Goal: Task Accomplishment & Management: Manage account settings

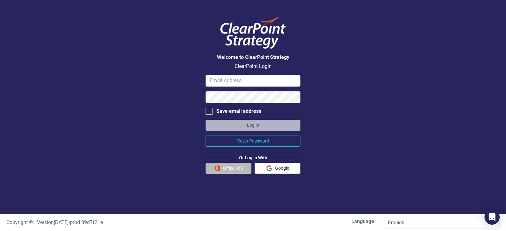
click at [242, 166] on button "Office 365" at bounding box center [229, 168] width 46 height 11
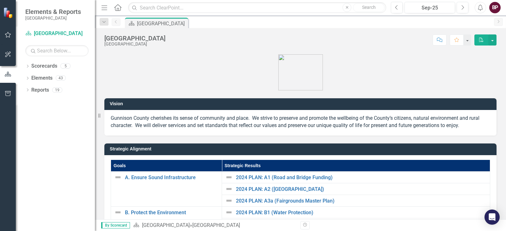
click at [494, 8] on div "BP" at bounding box center [495, 7] width 11 height 11
click at [353, 60] on p at bounding box center [300, 71] width 393 height 37
click at [47, 83] on div "Elements" at bounding box center [41, 78] width 21 height 10
click at [47, 75] on link "Elements" at bounding box center [41, 78] width 21 height 7
click at [47, 77] on link "Elements" at bounding box center [41, 78] width 21 height 7
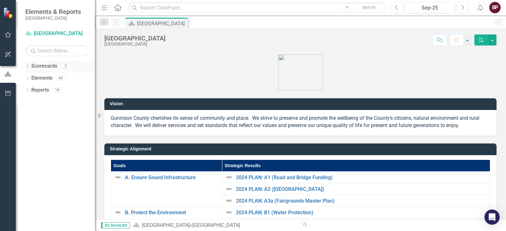
click at [41, 65] on link "Scorecards" at bounding box center [44, 66] width 26 height 7
click at [10, 39] on button "button" at bounding box center [8, 34] width 14 height 13
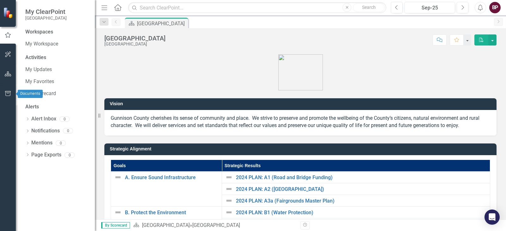
click at [9, 95] on icon "button" at bounding box center [8, 93] width 7 height 5
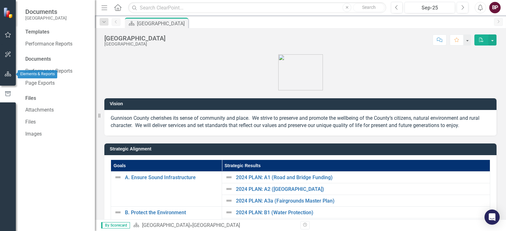
click at [9, 80] on button "button" at bounding box center [8, 74] width 14 height 13
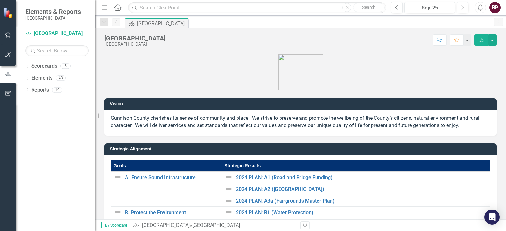
click at [12, 53] on button "button" at bounding box center [8, 54] width 14 height 13
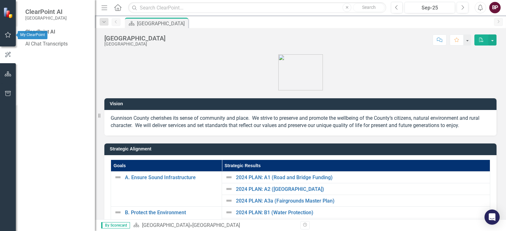
click at [9, 36] on icon "button" at bounding box center [8, 34] width 7 height 5
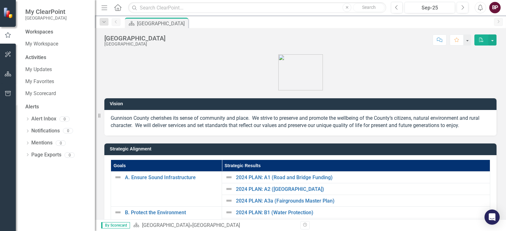
click at [13, 18] on img at bounding box center [8, 12] width 11 height 11
click at [9, 13] on img at bounding box center [8, 12] width 11 height 11
click at [495, 6] on div "BP" at bounding box center [495, 7] width 11 height 11
click at [465, 78] on link "Logout Log Out" at bounding box center [476, 80] width 50 height 12
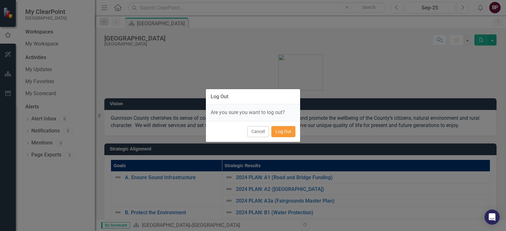
click at [279, 130] on button "Log Out" at bounding box center [284, 131] width 24 height 11
